Goal: Task Accomplishment & Management: Complete application form

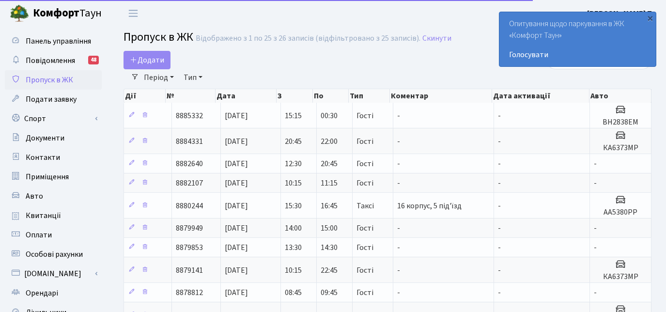
select select "25"
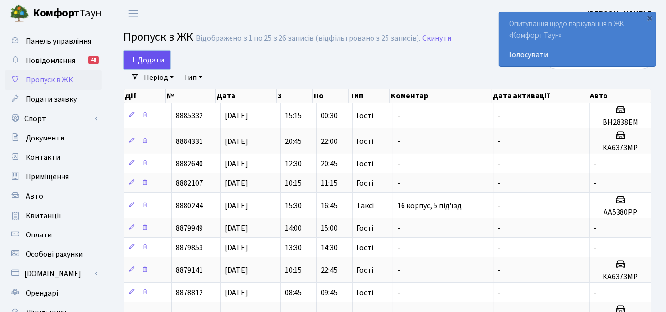
click at [155, 59] on span "Додати" at bounding box center [147, 60] width 34 height 11
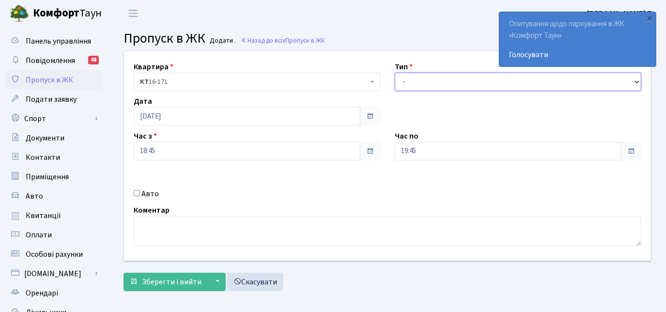
click at [418, 81] on select "- Доставка Таксі Гості Сервіс" at bounding box center [518, 82] width 246 height 18
select select "3"
click at [395, 73] on select "- Доставка Таксі Гості Сервіс" at bounding box center [518, 82] width 246 height 18
click at [133, 192] on div "Авто" at bounding box center [256, 194] width 261 height 12
click at [138, 194] on input "Авто" at bounding box center [137, 193] width 6 height 6
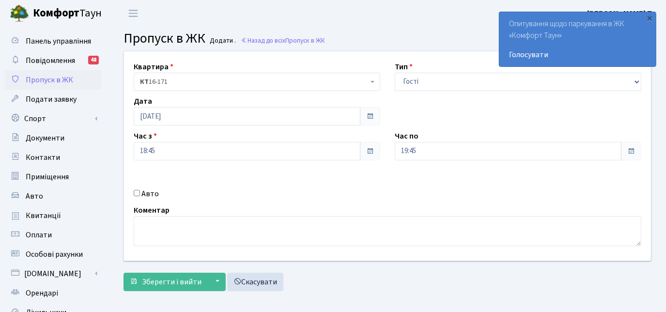
checkbox input "true"
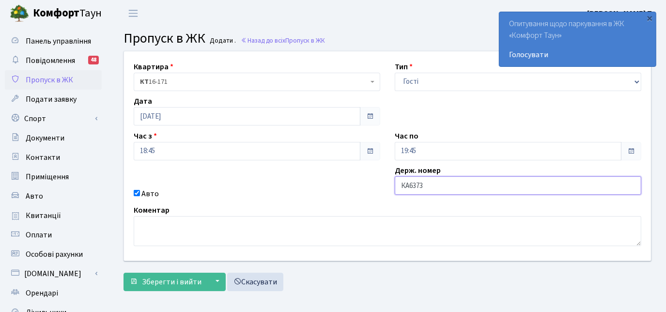
type input "КА6373МР"
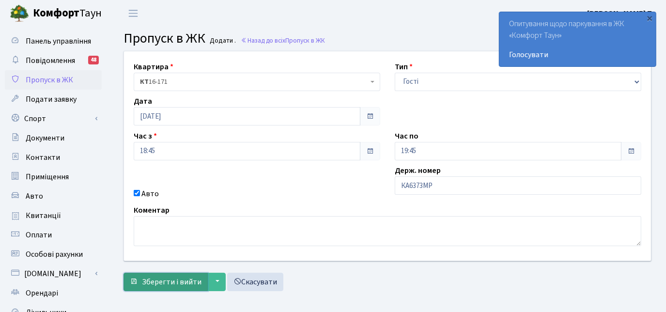
click at [181, 281] on span "Зберегти і вийти" at bounding box center [172, 281] width 60 height 11
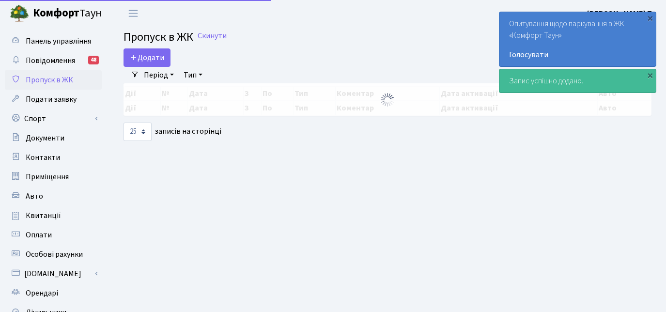
select select "25"
click at [157, 56] on span "Додати" at bounding box center [147, 57] width 34 height 11
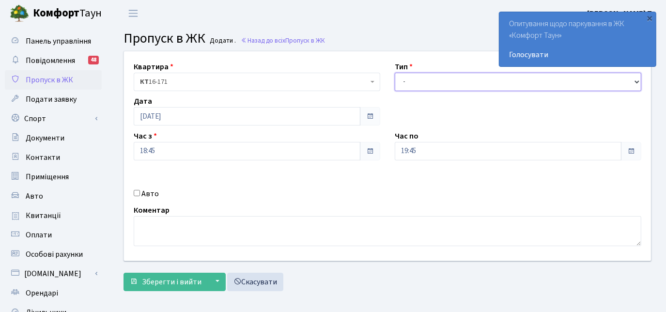
click at [436, 81] on select "- Доставка Таксі Гості Сервіс" at bounding box center [518, 82] width 246 height 18
select select "3"
click at [395, 73] on select "- Доставка Таксі Гості Сервіс" at bounding box center [518, 82] width 246 height 18
click at [136, 192] on input "Авто" at bounding box center [137, 193] width 6 height 6
checkbox input "true"
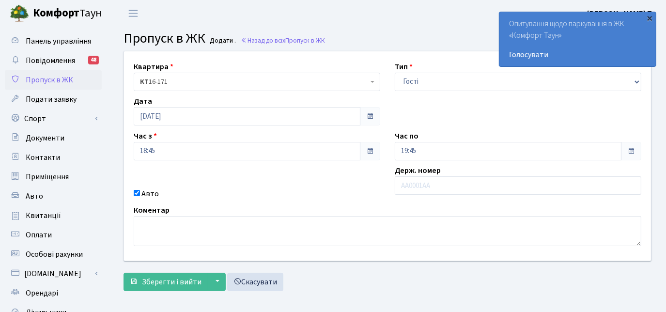
click at [648, 18] on div "×" at bounding box center [650, 18] width 10 height 10
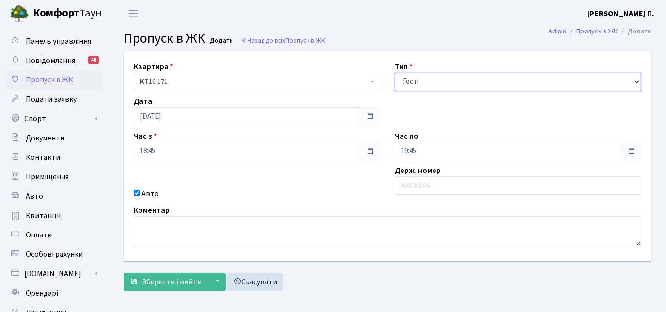
click at [635, 80] on select "- Доставка Таксі Гості Сервіс" at bounding box center [518, 82] width 246 height 18
click at [633, 64] on div "Тип - Доставка Таксі Гості Сервіс" at bounding box center [517, 76] width 261 height 30
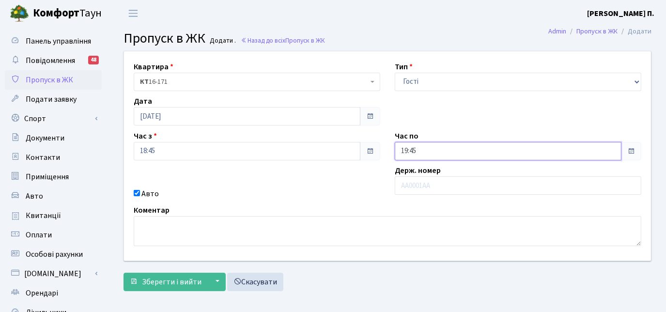
click at [411, 147] on input "19:45" at bounding box center [508, 151] width 227 height 18
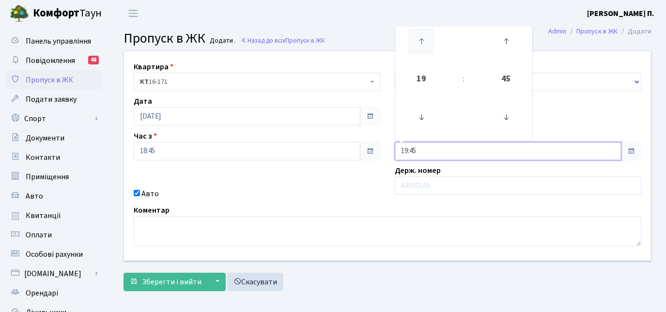
click at [420, 41] on icon at bounding box center [421, 41] width 26 height 26
type input "23:45"
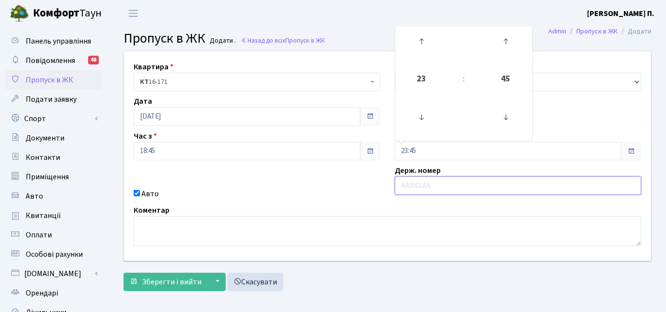
click at [419, 180] on input "text" at bounding box center [518, 185] width 246 height 18
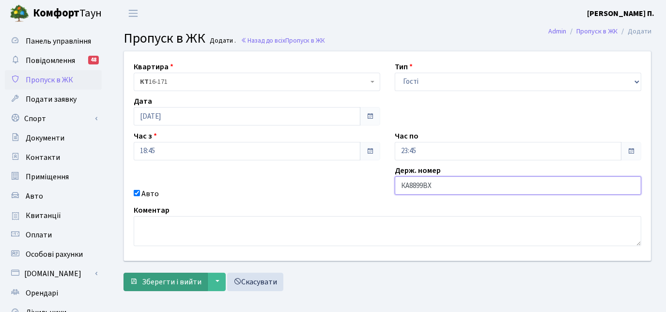
type input "КА8899ВХ"
click at [156, 279] on span "Зберегти і вийти" at bounding box center [172, 281] width 60 height 11
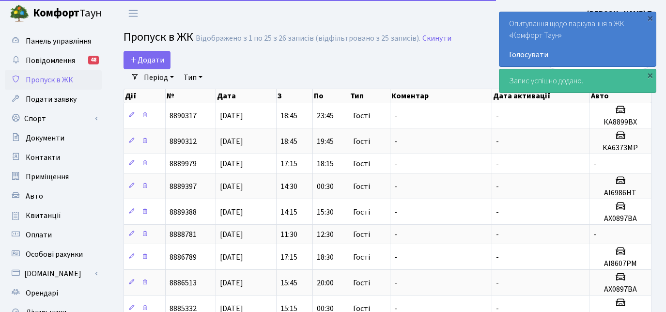
select select "25"
